Goal: Check status: Check status

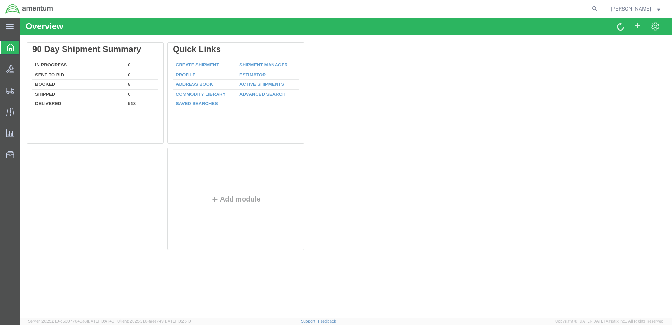
click at [575, 6] on agx-global-search at bounding box center [488, 9] width 225 height 18
click at [594, 7] on agx-global-search at bounding box center [488, 9] width 225 height 18
click at [574, 7] on agx-global-search at bounding box center [488, 9] width 225 height 18
click at [558, 8] on agx-global-search at bounding box center [488, 9] width 225 height 18
click at [608, 9] on nav "[PERSON_NAME]" at bounding box center [338, 9] width 667 height 18
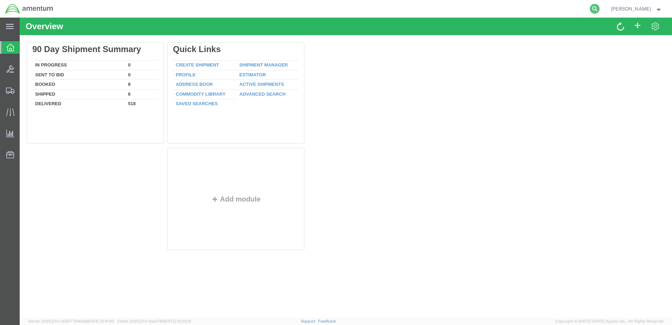
click at [597, 9] on icon at bounding box center [595, 9] width 10 height 10
click at [537, 10] on input "search" at bounding box center [483, 8] width 214 height 17
type input "394259833654"
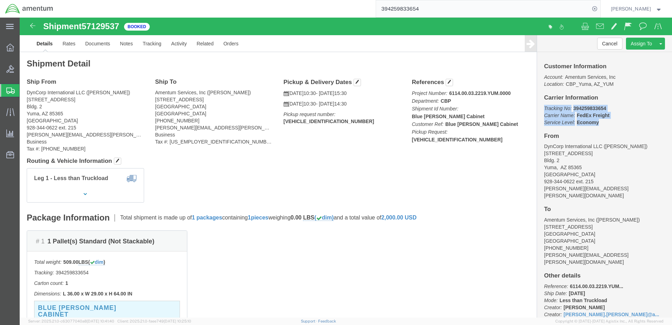
drag, startPoint x: 520, startPoint y: 89, endPoint x: 584, endPoint y: 103, distance: 64.7
click p "Tracking No: 394259833654 Carrier Name: FedEx Freight FedEx Freight Service Lev…"
drag, startPoint x: 584, startPoint y: 103, endPoint x: 540, endPoint y: 98, distance: 43.8
copy p "Tracking No: 394259833654 Carrier Name: FedEx Freight FedEx Freight Service Lev…"
